Goal: Find specific page/section: Find specific page/section

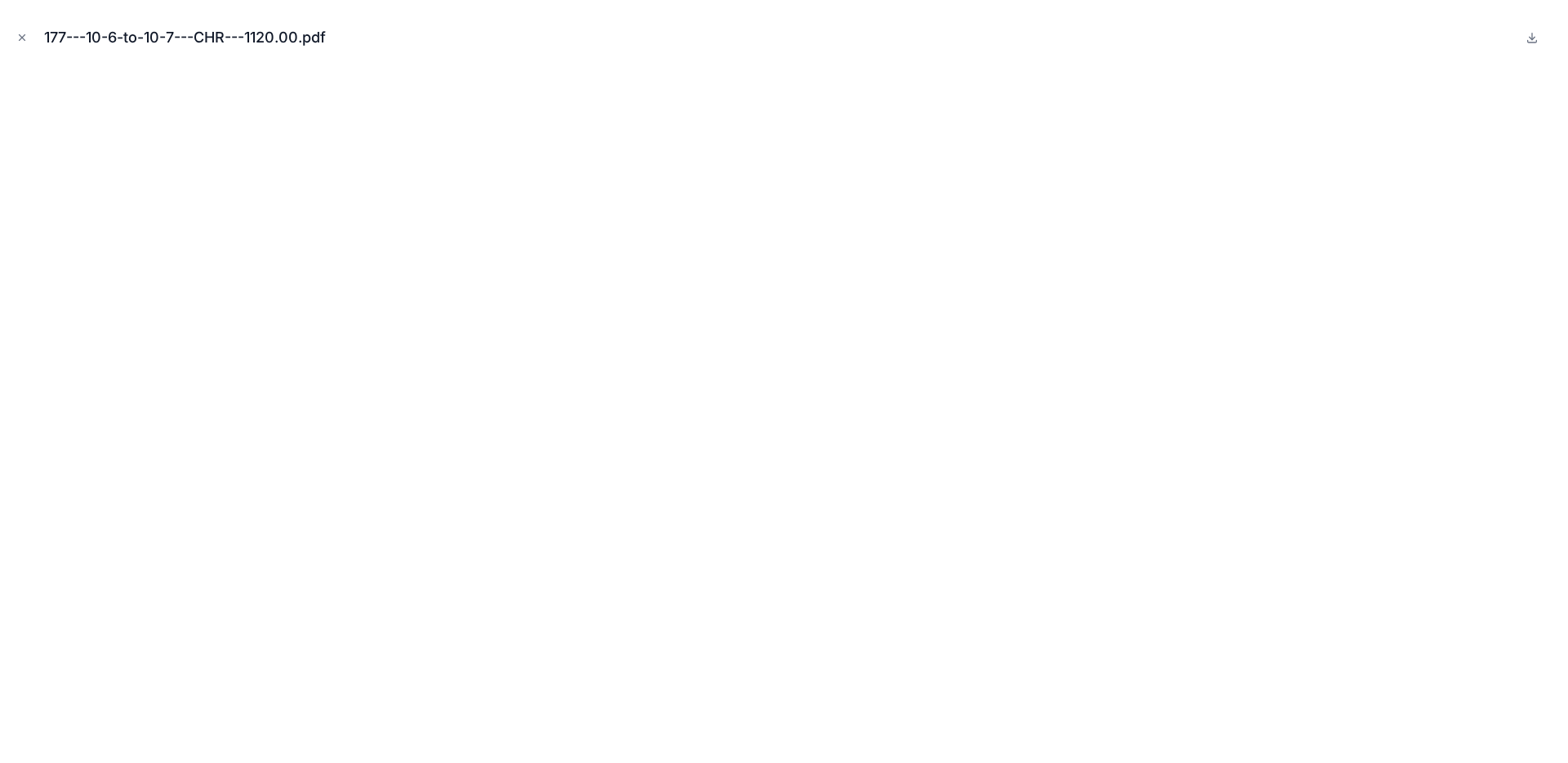
click at [18, 36] on icon "Close modal" at bounding box center [22, 38] width 12 height 12
click at [18, 36] on icon at bounding box center [25, 26] width 21 height 26
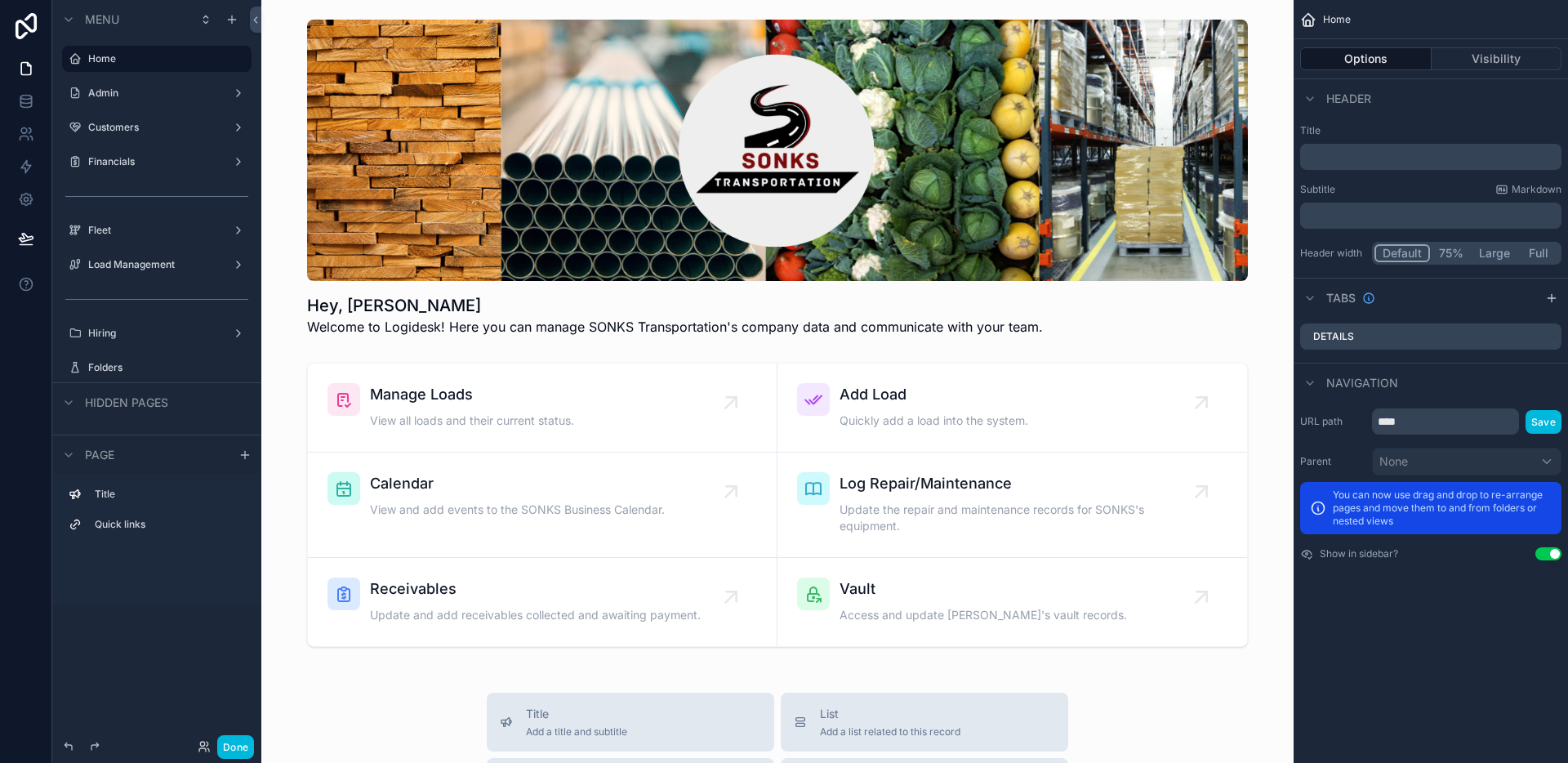
click at [223, 745] on button "Done" at bounding box center [236, 747] width 37 height 24
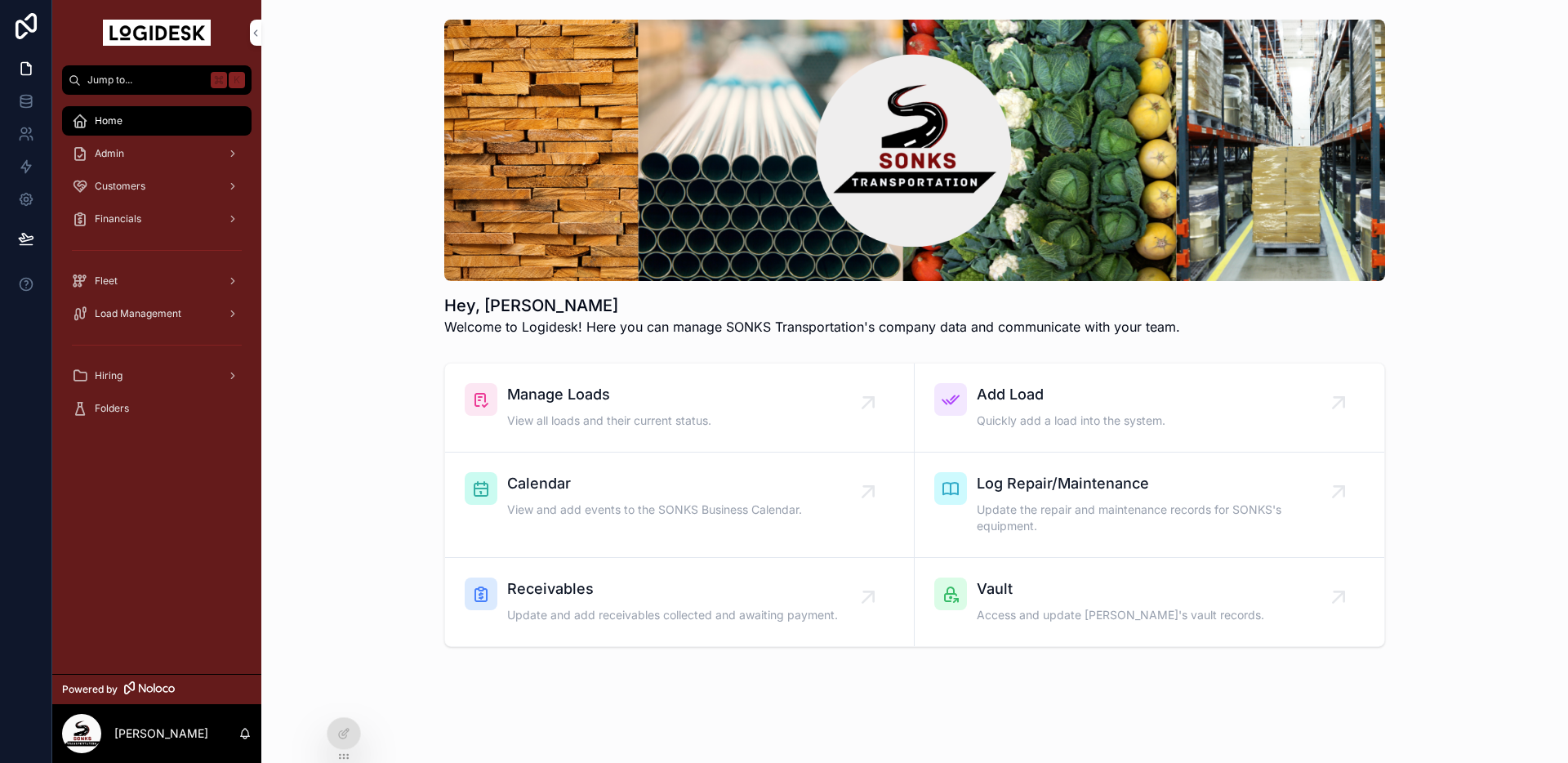
click at [0, 0] on icon at bounding box center [0, 0] width 0 height 0
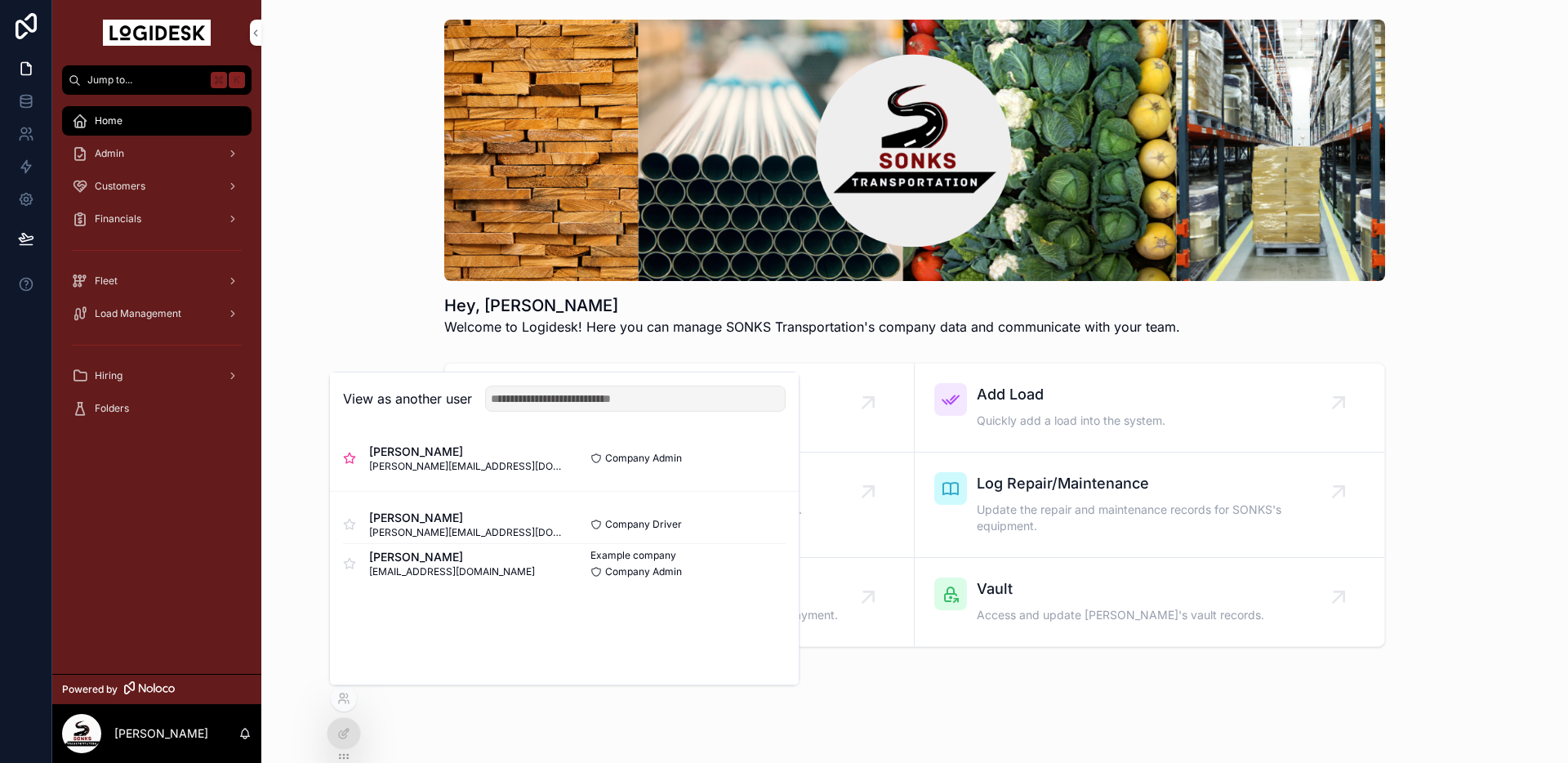
click at [438, 458] on span "[PERSON_NAME]" at bounding box center [466, 451] width 195 height 16
click at [0, 0] on button "Select" at bounding box center [0, 0] width 0 height 0
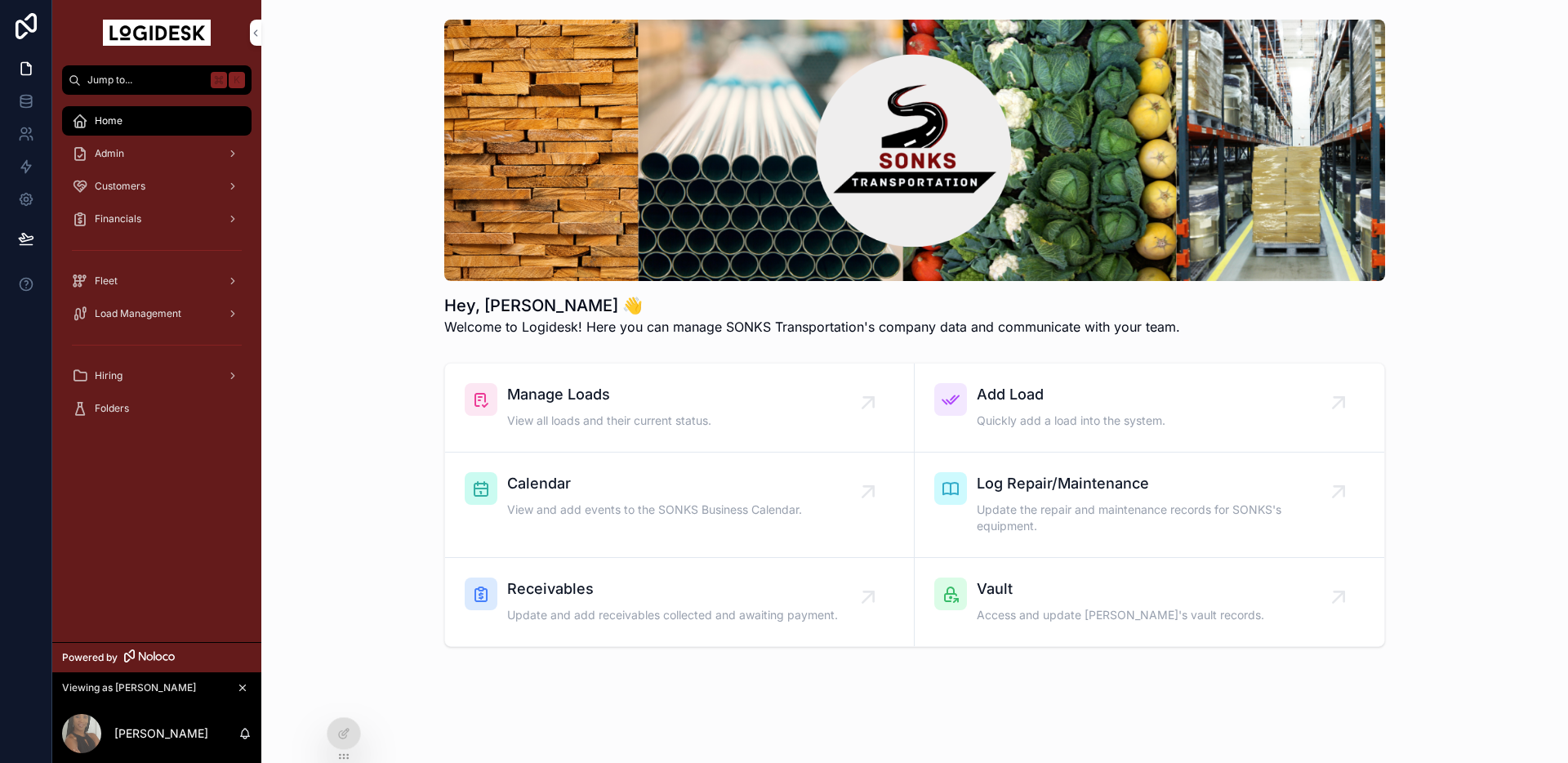
click at [102, 317] on span "Load Management" at bounding box center [138, 314] width 87 height 13
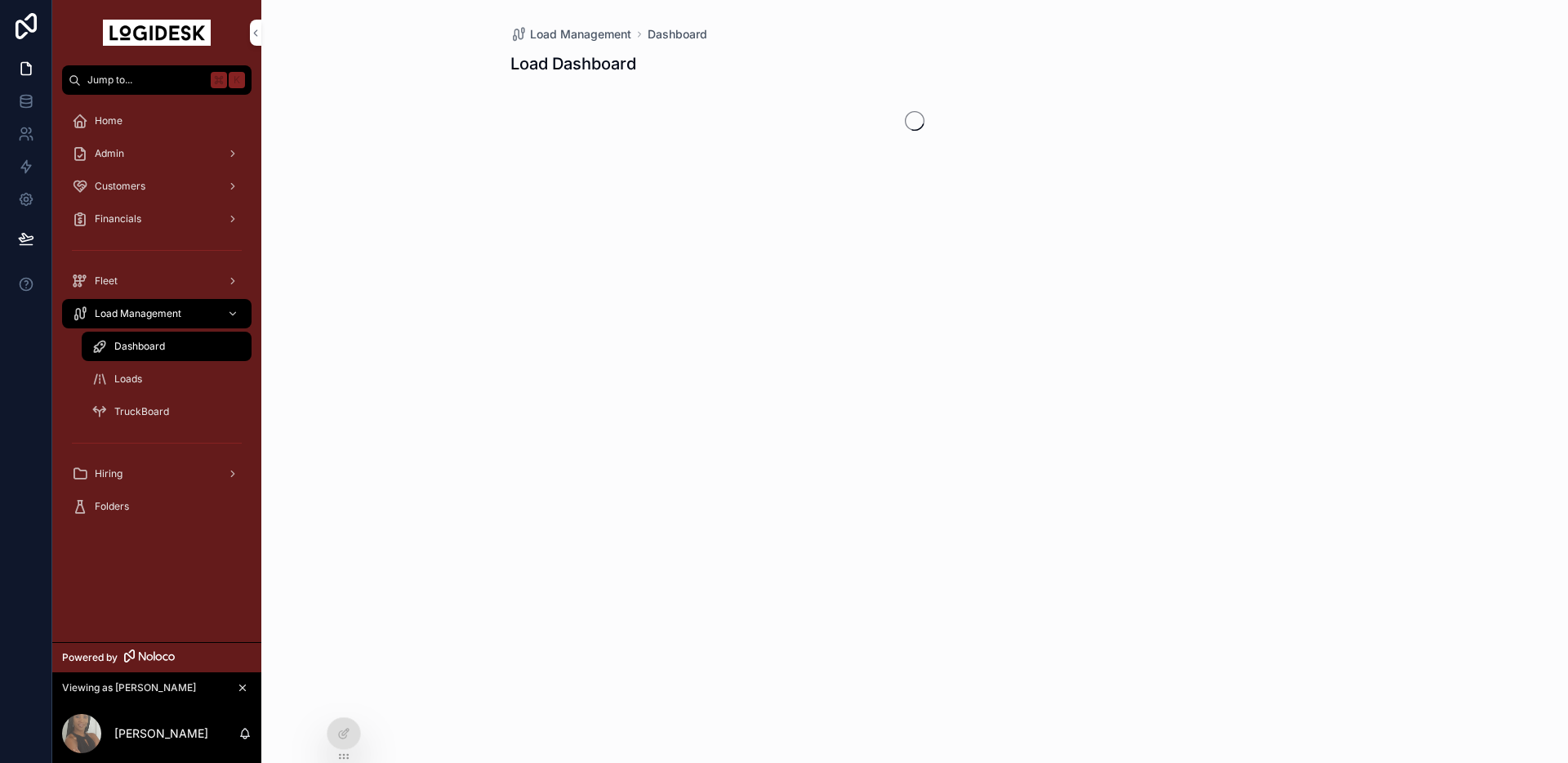
click at [144, 377] on div "Loads" at bounding box center [166, 379] width 150 height 26
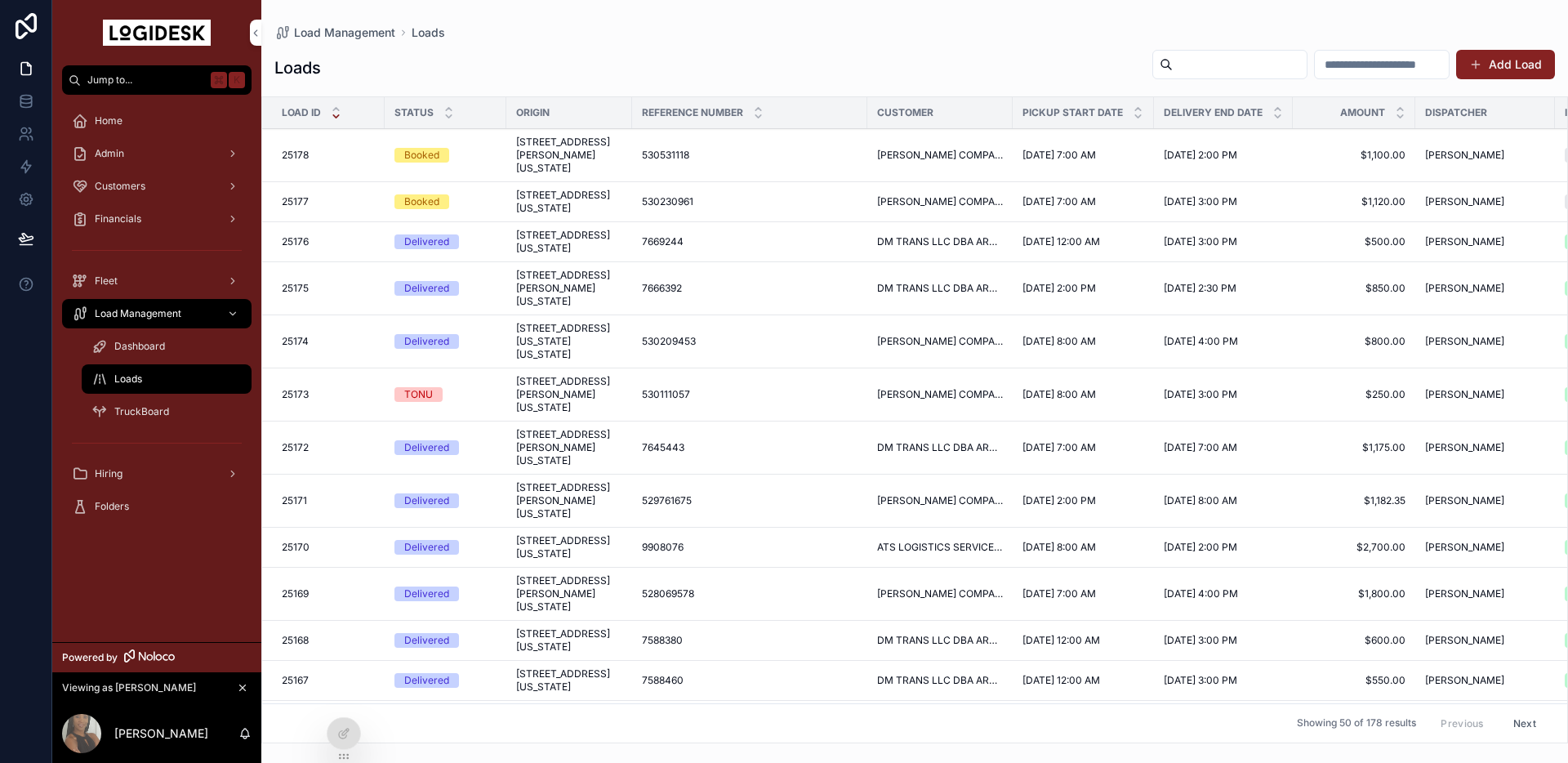
click at [570, 215] on span "1461 Speedway Road, North Wilkesboro, North Carolina, 28659, United States" at bounding box center [569, 202] width 106 height 26
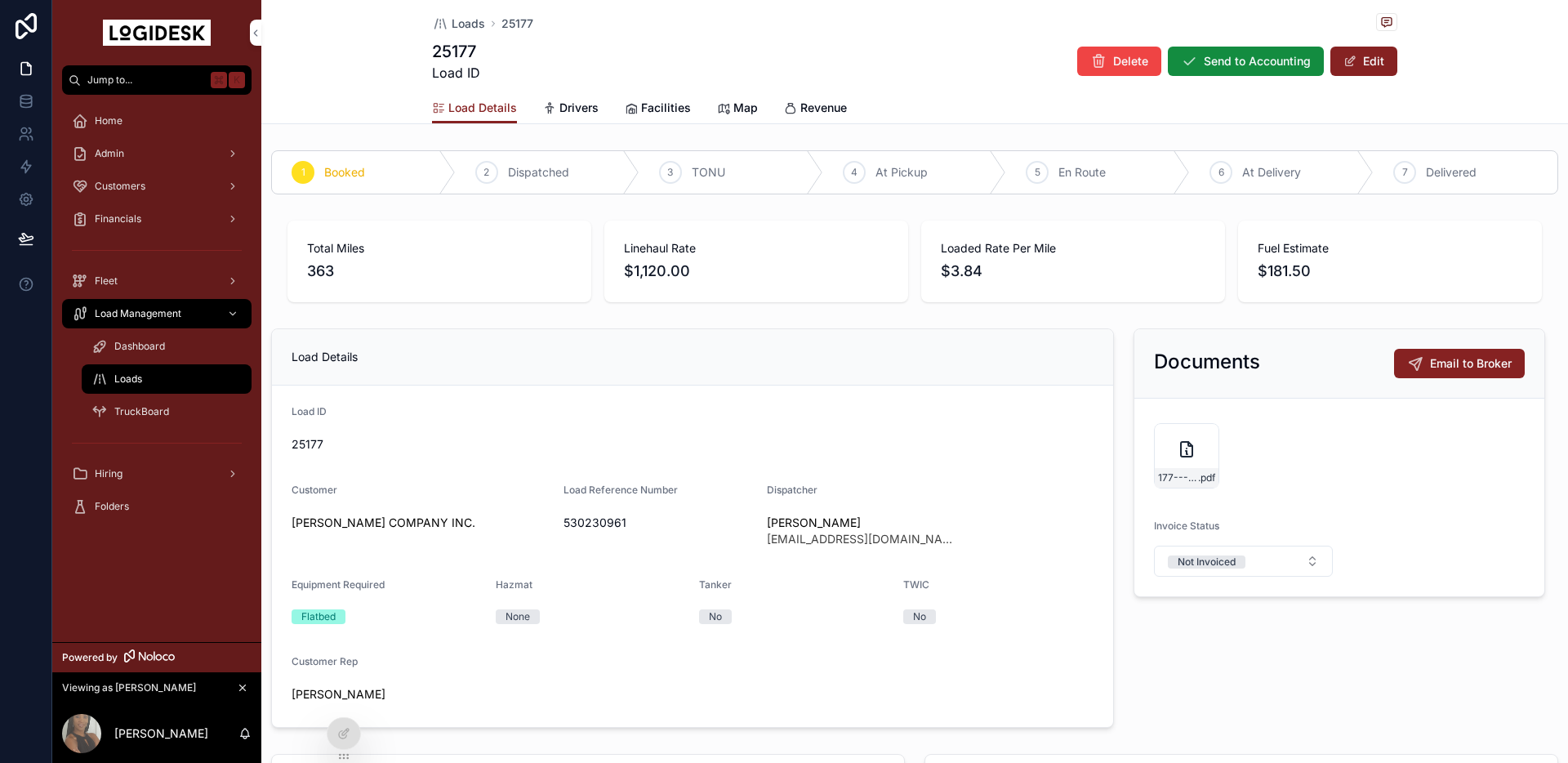
click at [136, 378] on span "Loads" at bounding box center [128, 379] width 28 height 13
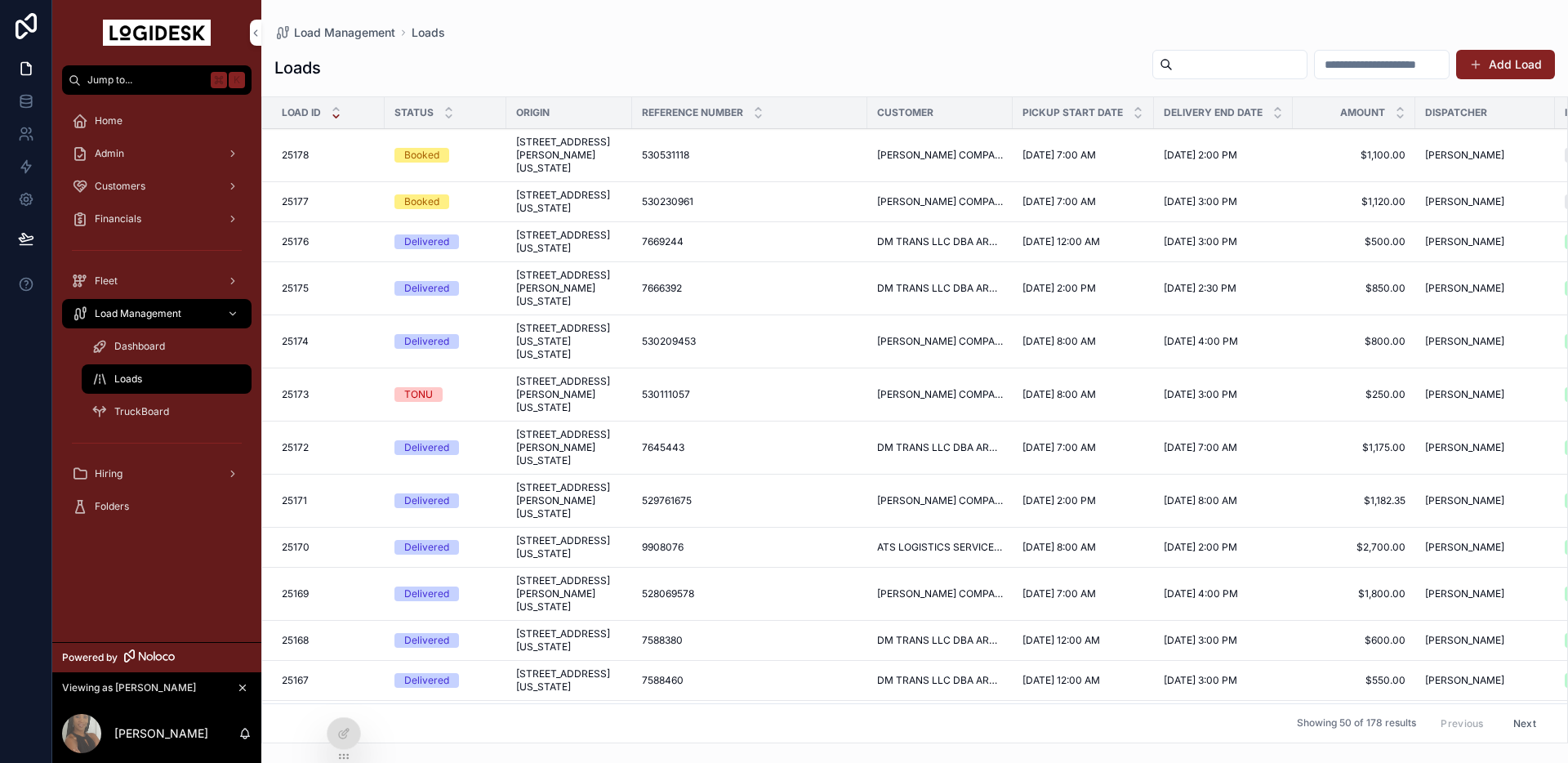
click at [561, 161] on span "400 Jack Burlingame Road, Millwood, West Virginia, 25262, United States" at bounding box center [569, 155] width 106 height 39
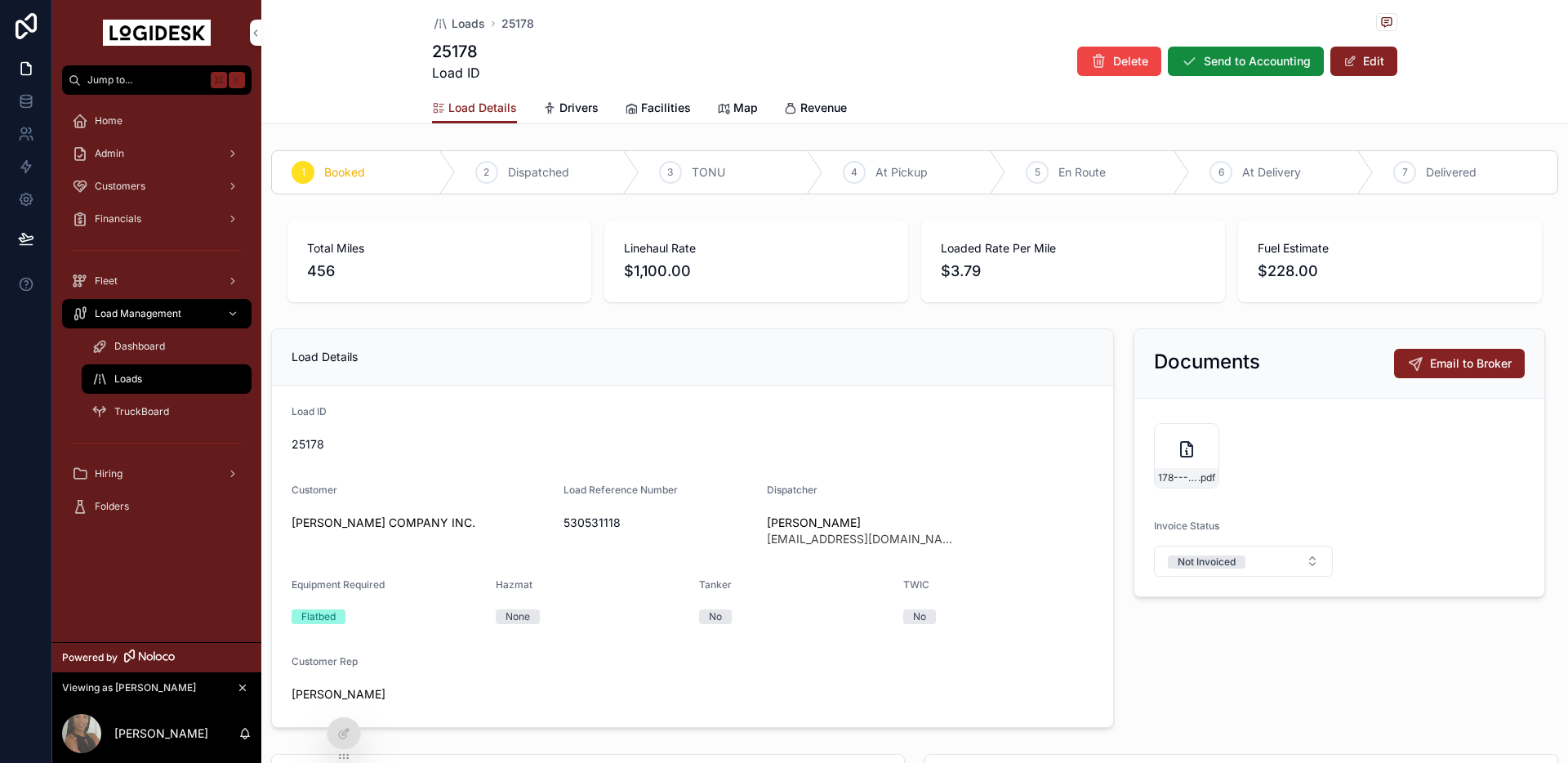
click at [138, 382] on span "Loads" at bounding box center [128, 379] width 28 height 13
